Goal: Navigation & Orientation: Find specific page/section

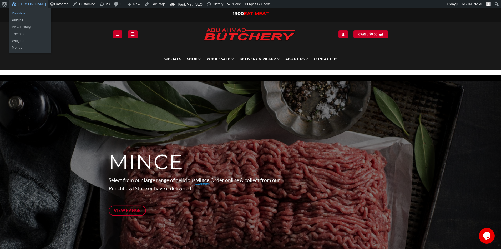
click at [21, 15] on link "Dashboard" at bounding box center [30, 13] width 42 height 7
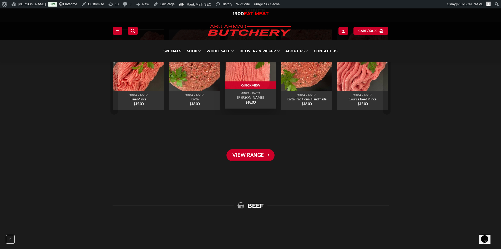
scroll to position [316, 0]
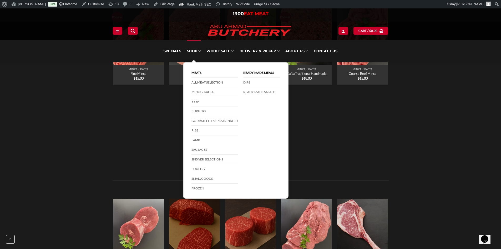
click at [202, 82] on link "All Meat Selection" at bounding box center [215, 83] width 46 height 10
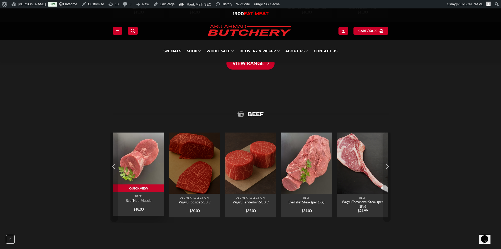
scroll to position [592, 0]
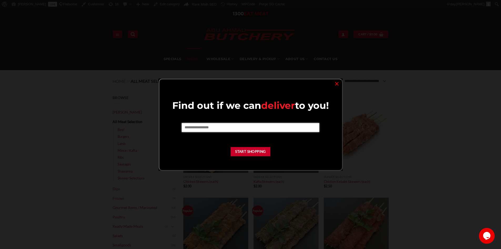
click at [254, 128] on input "text" at bounding box center [251, 127] width 138 height 9
drag, startPoint x: 173, startPoint y: 121, endPoint x: 168, endPoint y: 120, distance: 5.6
click at [168, 120] on div "Find out if we can deliver to you! **** Sorry, unfortunately we don’t currently…" at bounding box center [251, 135] width 172 height 72
type input "*"
type input "****"
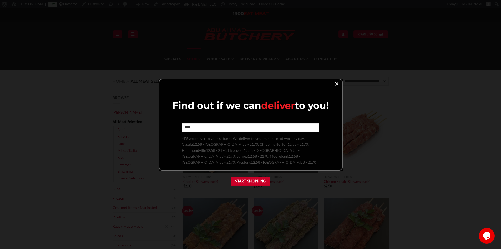
click at [339, 84] on link "×" at bounding box center [337, 83] width 8 height 7
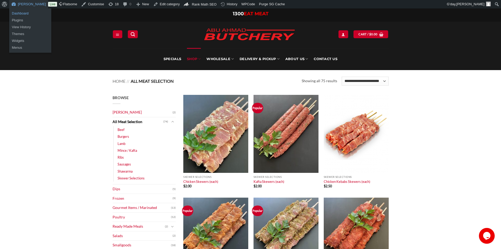
click at [22, 12] on link "Dashboard" at bounding box center [30, 13] width 42 height 7
